Goal: Information Seeking & Learning: Learn about a topic

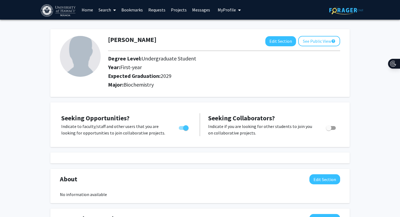
click at [110, 8] on link "Search" at bounding box center [107, 9] width 23 height 19
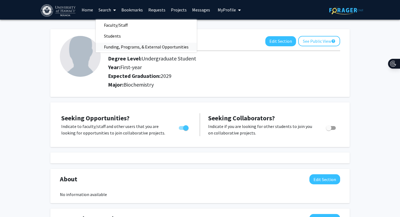
click at [136, 46] on span "Funding, Programs, & External Opportunities" at bounding box center [146, 46] width 101 height 11
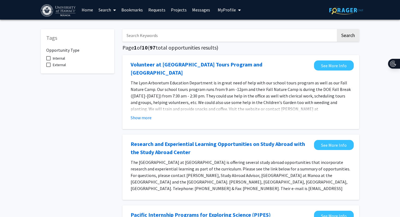
click at [151, 33] on input "Search Keywords" at bounding box center [230, 35] width 214 height 13
type input "urop"
click at [337, 29] on button "Search" at bounding box center [348, 35] width 22 height 13
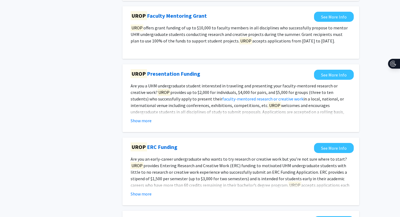
scroll to position [185, 0]
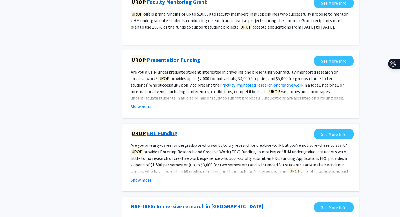
click at [151, 136] on link "UROP ERC Funding" at bounding box center [154, 133] width 47 height 8
